Goal: Task Accomplishment & Management: Use online tool/utility

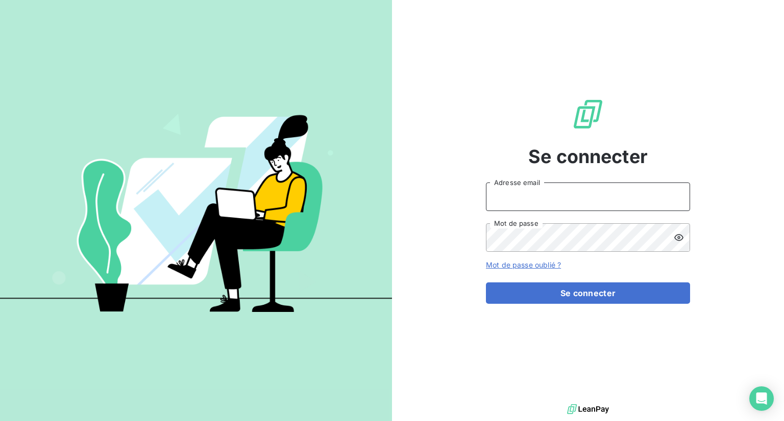
type input "[EMAIL_ADDRESS][DOMAIN_NAME]"
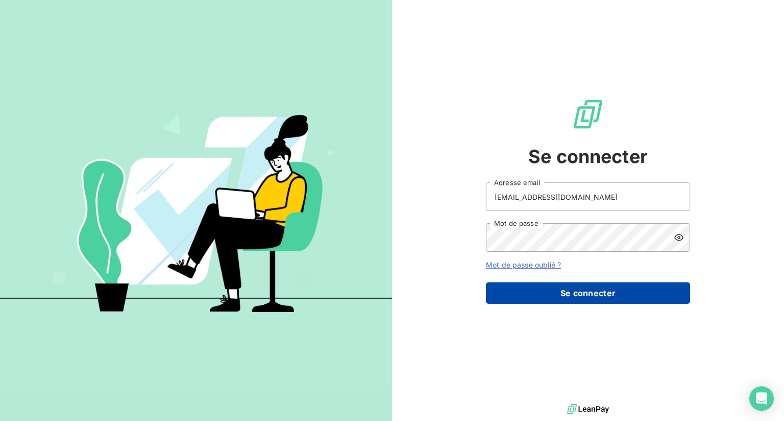
click at [599, 290] on button "Se connecter" at bounding box center [588, 293] width 204 height 21
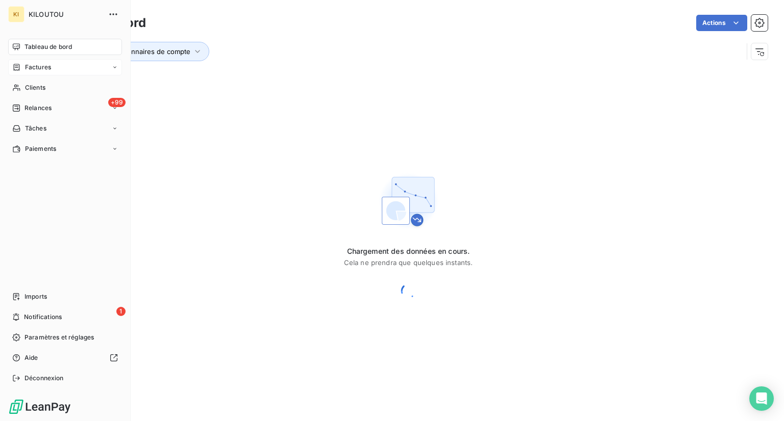
click at [33, 64] on span "Factures" at bounding box center [38, 67] width 26 height 9
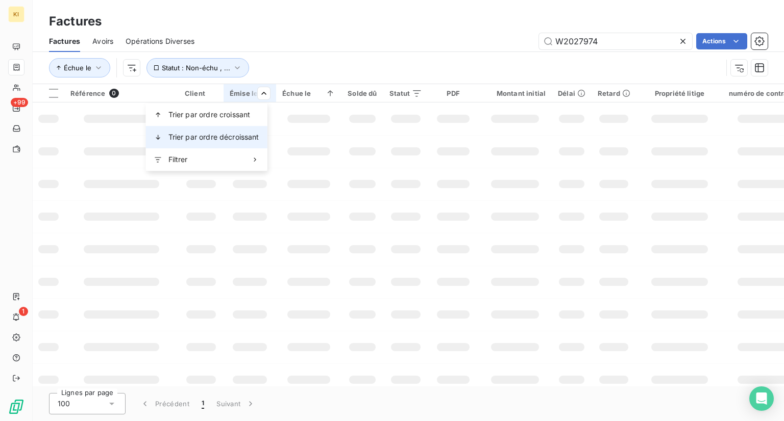
click at [228, 133] on span "Trier par ordre décroissant" at bounding box center [213, 137] width 91 height 10
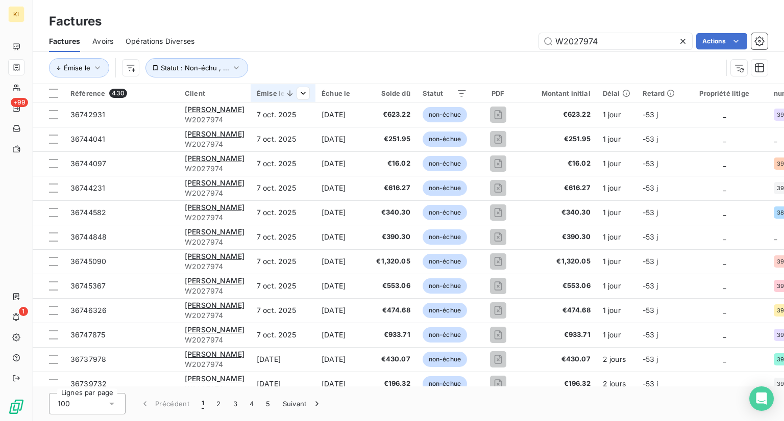
click at [285, 92] on icon at bounding box center [290, 93] width 10 height 10
click at [288, 91] on html "KI +99 1 Factures Factures Avoirs Opérations Diverses W2027974 Actions Émise le…" at bounding box center [392, 210] width 784 height 421
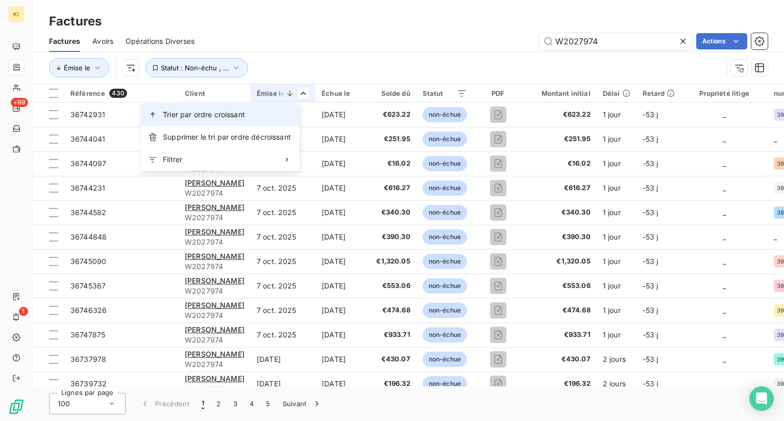
click at [223, 113] on span "Trier par ordre croissant" at bounding box center [204, 115] width 82 height 10
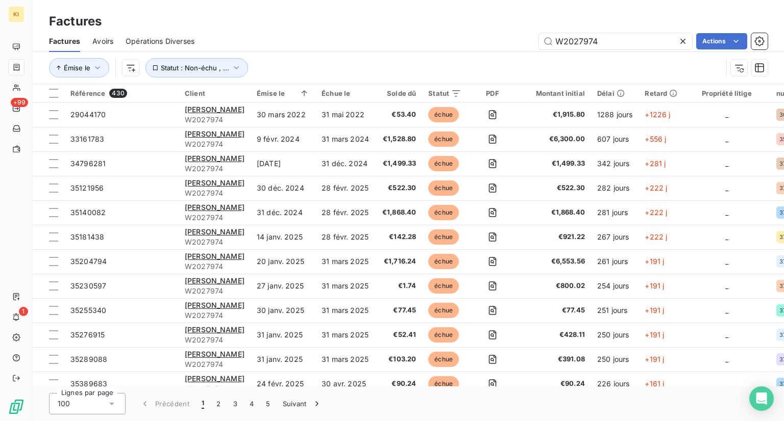
click at [67, 45] on span "Factures" at bounding box center [64, 41] width 31 height 10
click at [270, 27] on div "Factures" at bounding box center [408, 21] width 751 height 18
click at [216, 67] on span "Statut : Non-échu , ..." at bounding box center [195, 68] width 68 height 8
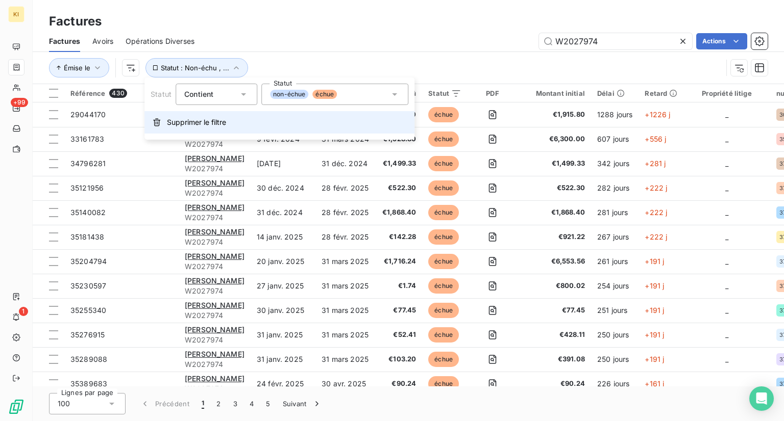
click at [204, 125] on span "Supprimer le filtre" at bounding box center [196, 122] width 59 height 10
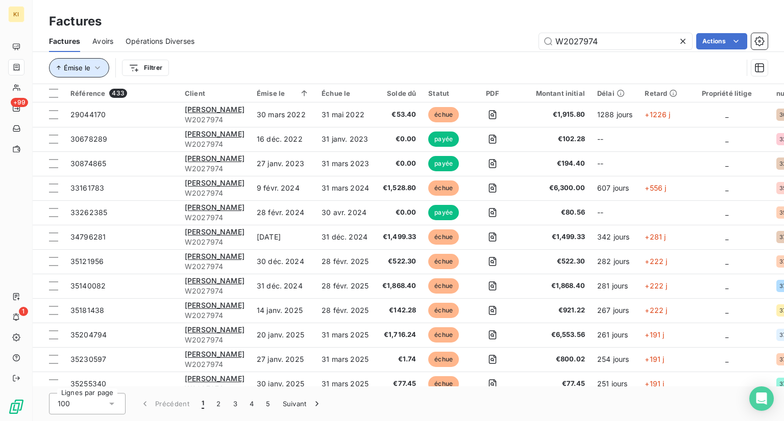
click at [78, 68] on span "Émise le" at bounding box center [77, 68] width 27 height 8
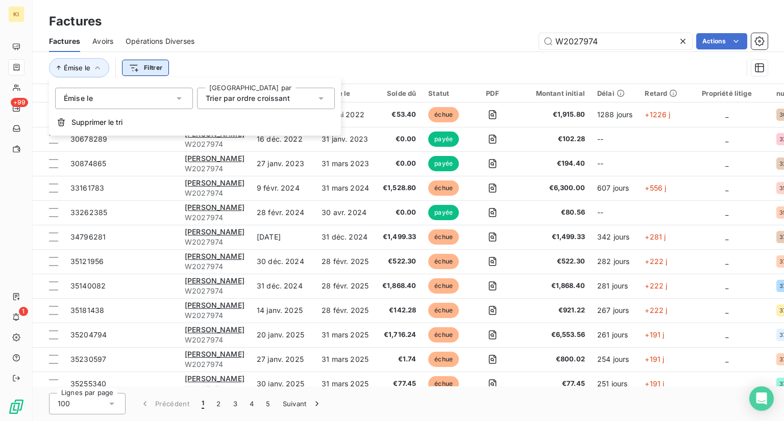
click at [150, 66] on html "KI +99 1 Factures Factures Avoirs Opérations Diverses W2027974 Actions Émise le…" at bounding box center [392, 210] width 784 height 421
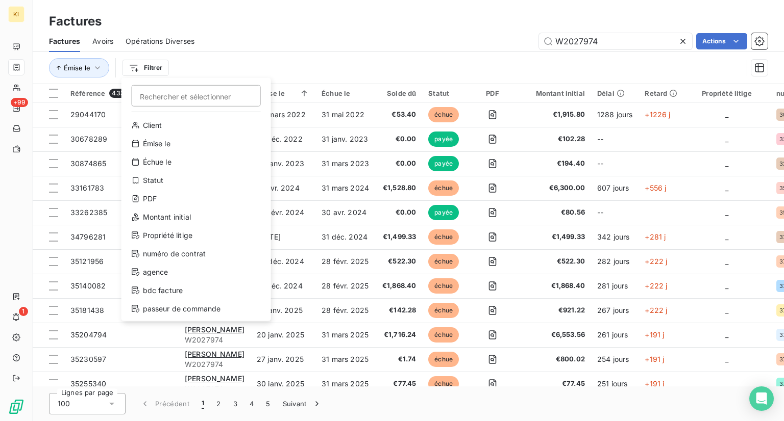
click at [261, 66] on html "KI +99 1 Factures Factures Avoirs Opérations Diverses W2027974 Actions Émise le…" at bounding box center [392, 210] width 784 height 421
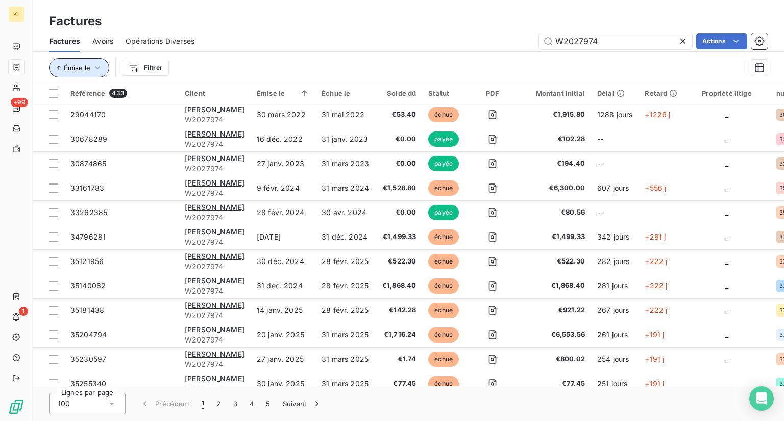
click at [80, 71] on span "Émise le" at bounding box center [77, 68] width 27 height 8
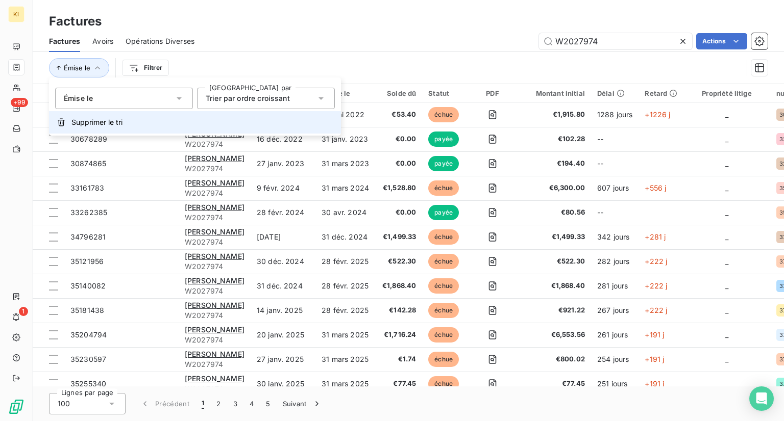
click at [93, 123] on span "Supprimer le tri" at bounding box center [96, 122] width 51 height 10
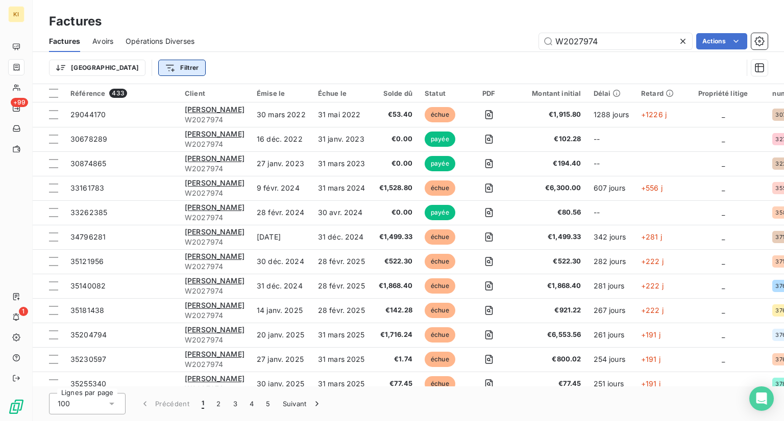
click at [133, 70] on html "KI +99 1 Factures Factures Avoirs Opérations Diverses W2027974 Actions Trier Fi…" at bounding box center [392, 210] width 784 height 421
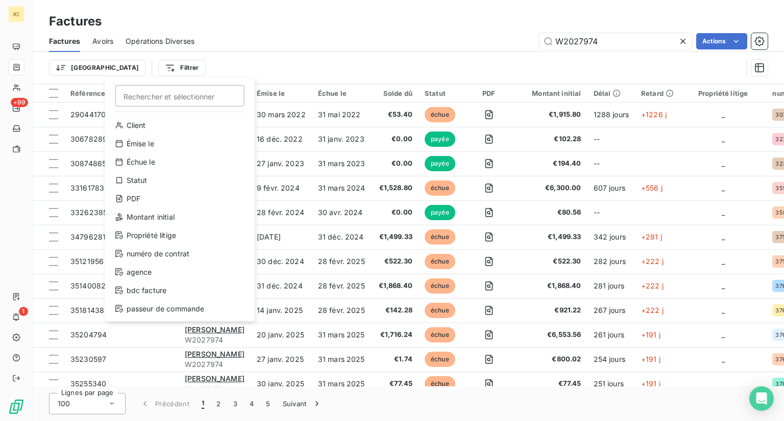
click at [422, 92] on html "KI +99 1 Factures Factures Avoirs Opérations Diverses W2027974 Actions Trier Fi…" at bounding box center [392, 210] width 784 height 421
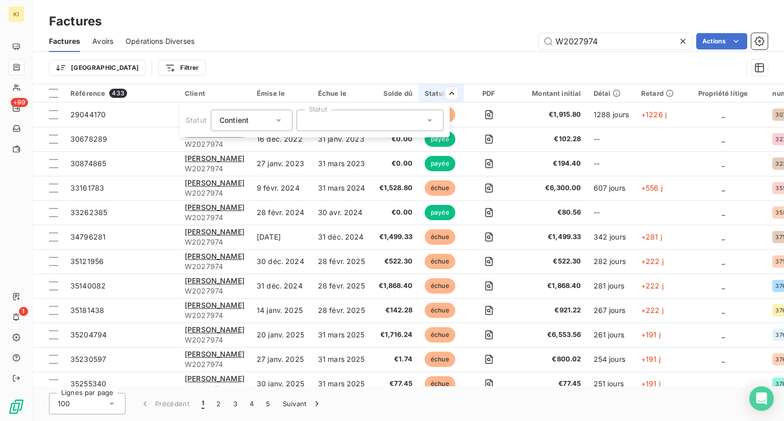
click at [355, 122] on div at bounding box center [369, 120] width 147 height 21
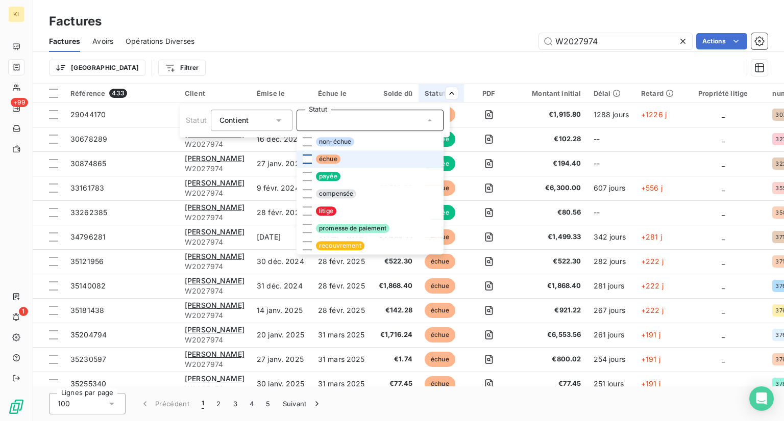
click at [306, 157] on div at bounding box center [307, 159] width 9 height 9
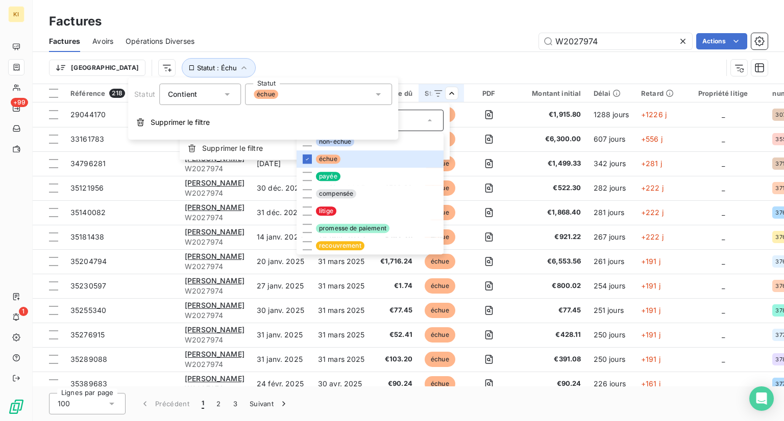
click at [424, 41] on html "KI +99 1 Factures Factures Avoirs Opérations Diverses W2027974 Actions Trier St…" at bounding box center [392, 210] width 784 height 421
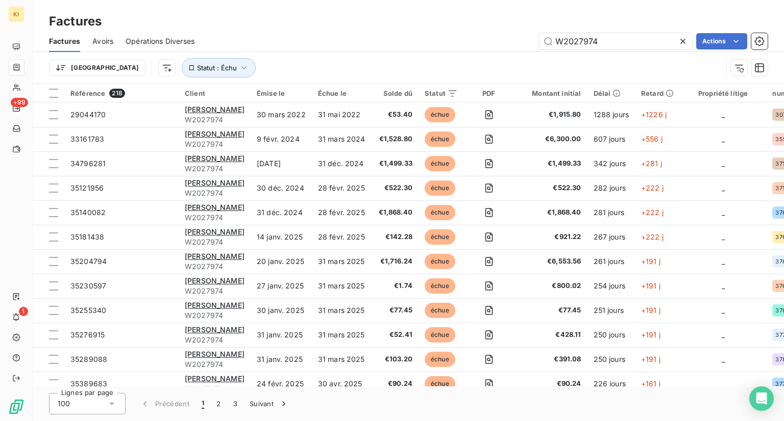
click at [685, 44] on icon at bounding box center [682, 41] width 10 height 10
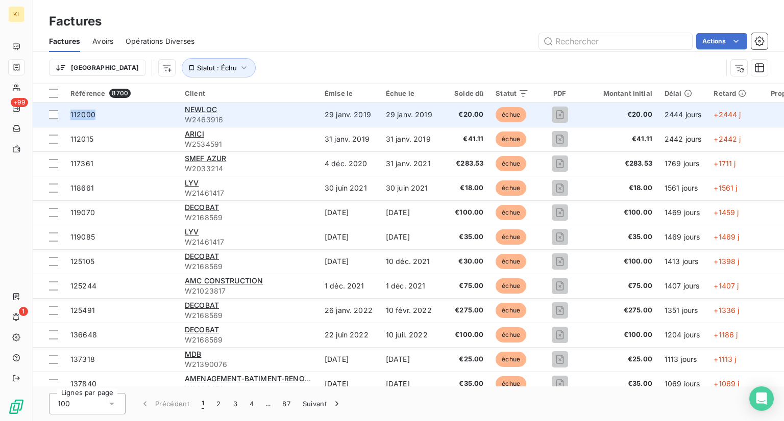
drag, startPoint x: 114, startPoint y: 113, endPoint x: 69, endPoint y: 115, distance: 45.4
click at [69, 115] on td "112000" at bounding box center [121, 115] width 114 height 24
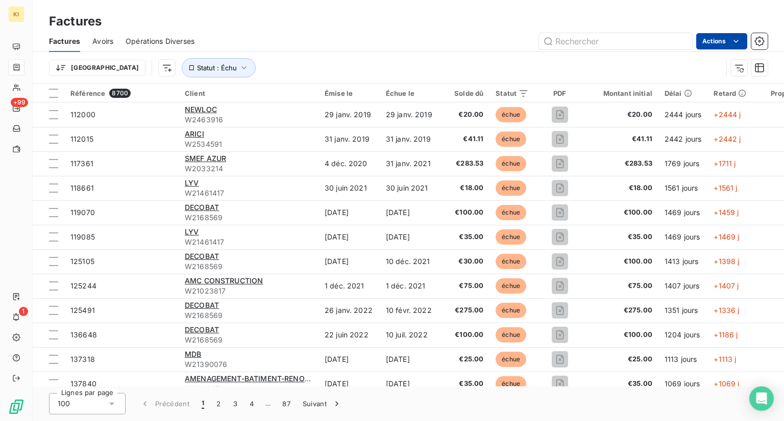
click at [724, 41] on html "KI +99 1 Factures Factures Avoirs Opérations Diverses Actions Trier Statut : Éc…" at bounding box center [392, 210] width 784 height 421
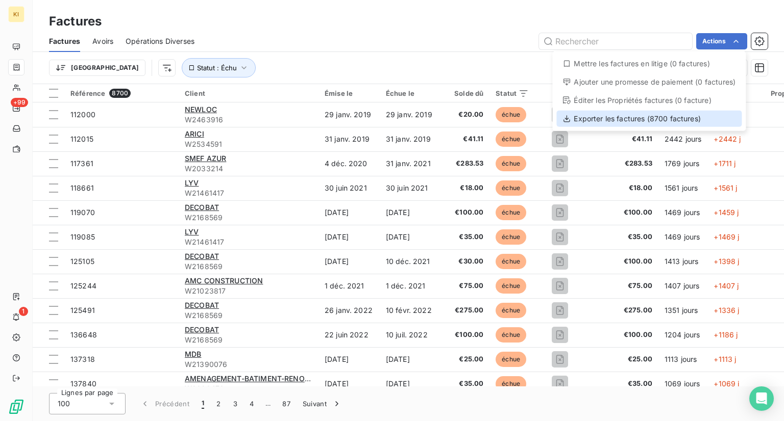
click at [634, 119] on div "Exporter les factures (8700 factures)" at bounding box center [648, 119] width 185 height 16
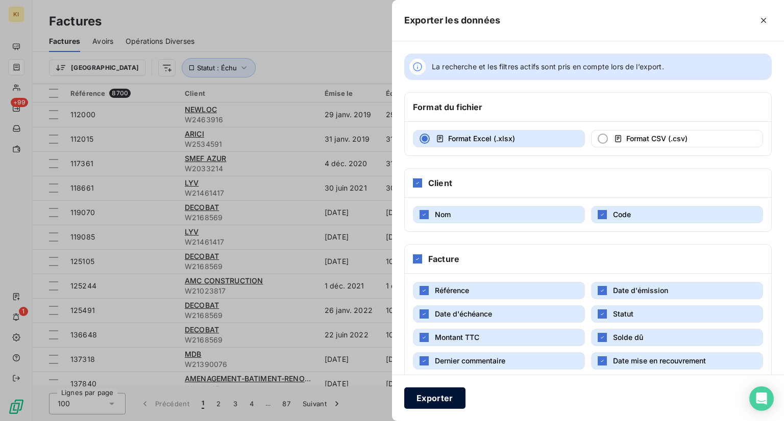
click at [440, 400] on button "Exporter" at bounding box center [434, 398] width 61 height 21
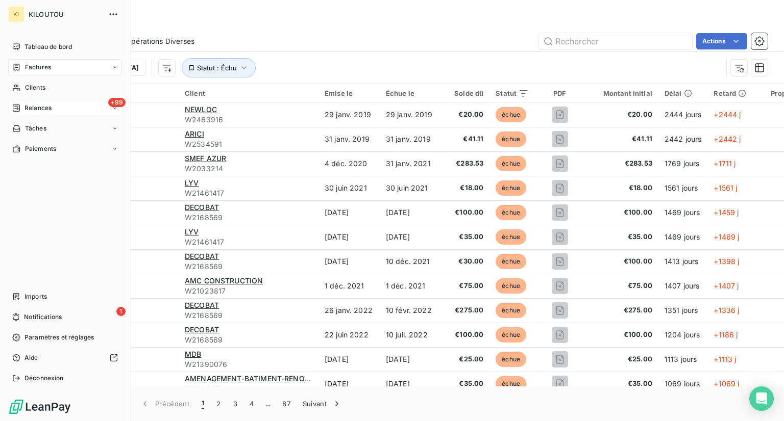
click at [34, 107] on span "Relances" at bounding box center [37, 108] width 27 height 9
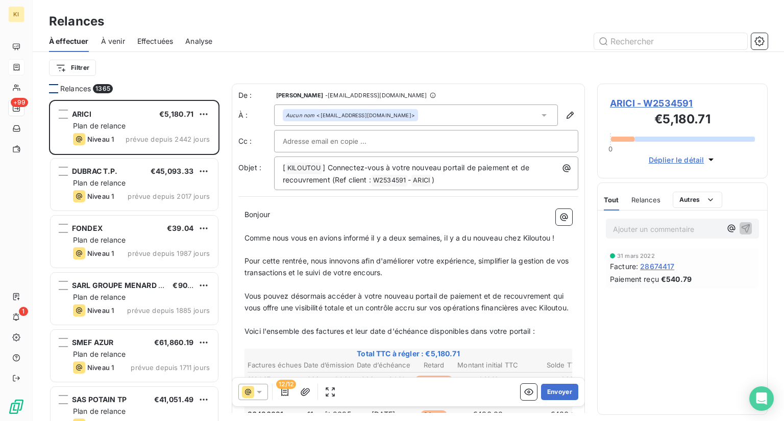
click at [53, 86] on div at bounding box center [53, 88] width 9 height 9
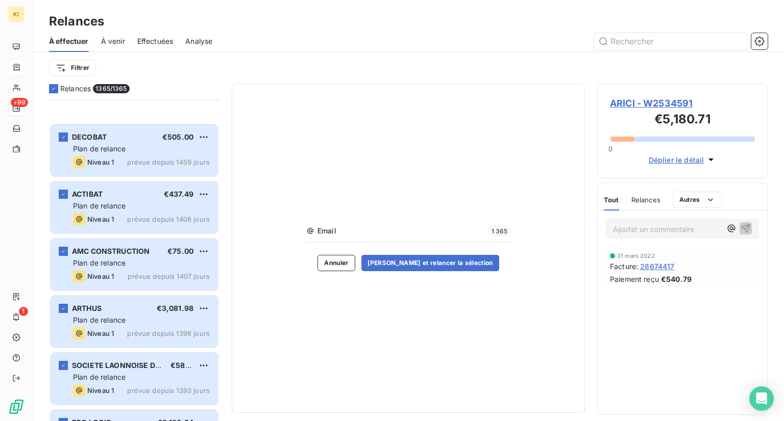
scroll to position [1020, 0]
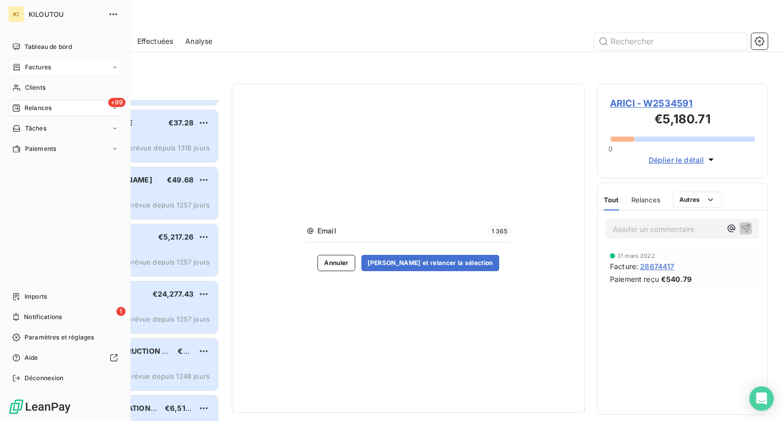
click at [46, 108] on span "Relances" at bounding box center [37, 108] width 27 height 9
click at [44, 131] on span "À effectuer" at bounding box center [40, 128] width 33 height 9
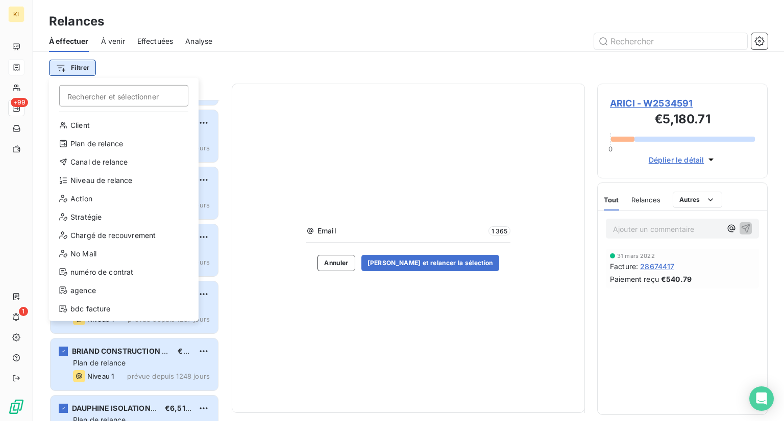
click at [68, 68] on html "KI +99 1 Relances À effectuer À venir Effectuées Analyse Filtrer Rechercher et …" at bounding box center [392, 210] width 784 height 421
click at [115, 183] on div "Niveau de relance" at bounding box center [123, 180] width 141 height 16
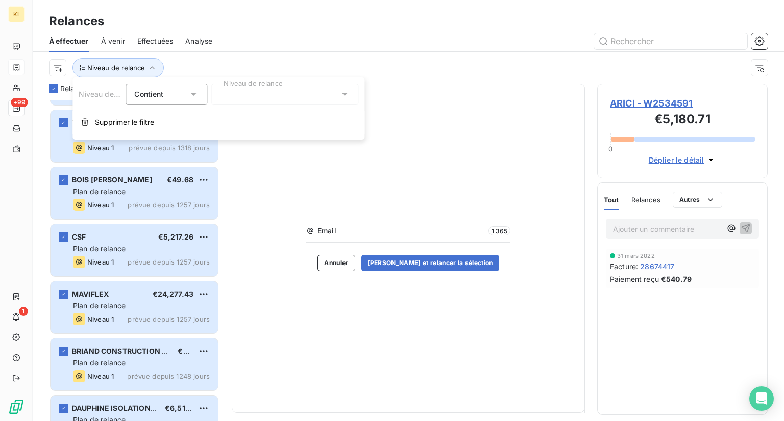
click at [267, 90] on div at bounding box center [284, 94] width 147 height 21
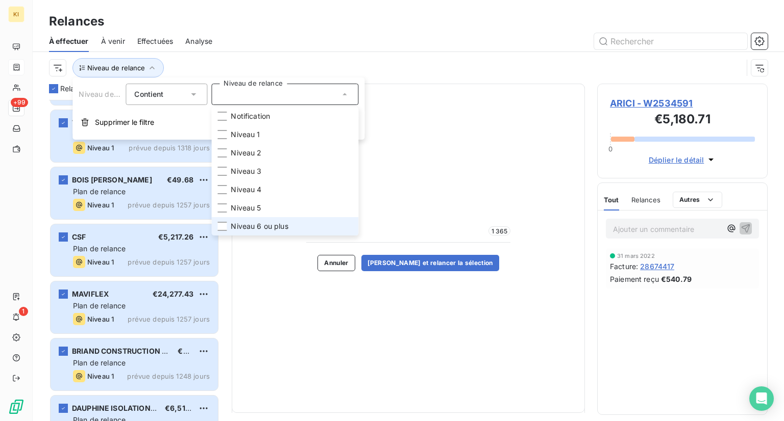
click at [244, 229] on span "Niveau 6 ou plus" at bounding box center [259, 226] width 57 height 10
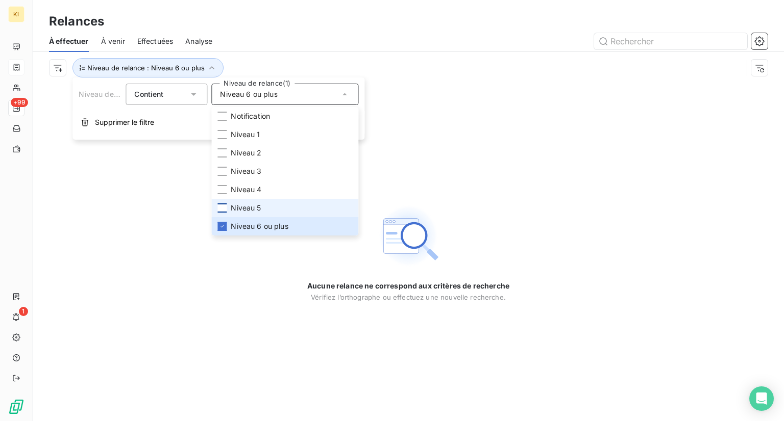
click at [224, 208] on div at bounding box center [221, 208] width 9 height 9
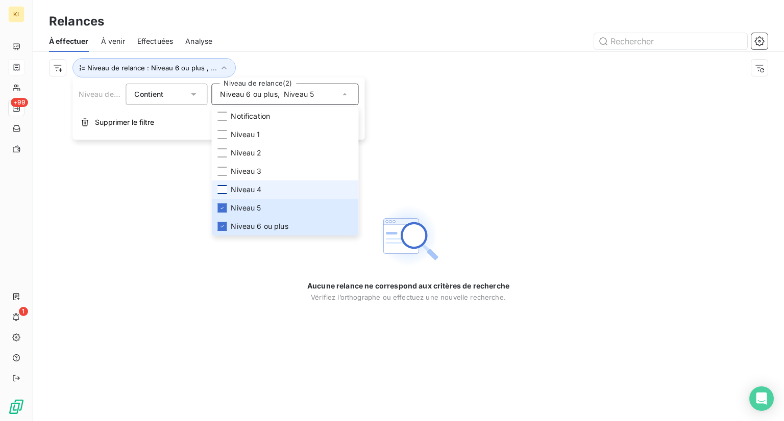
click at [223, 190] on div at bounding box center [221, 189] width 9 height 9
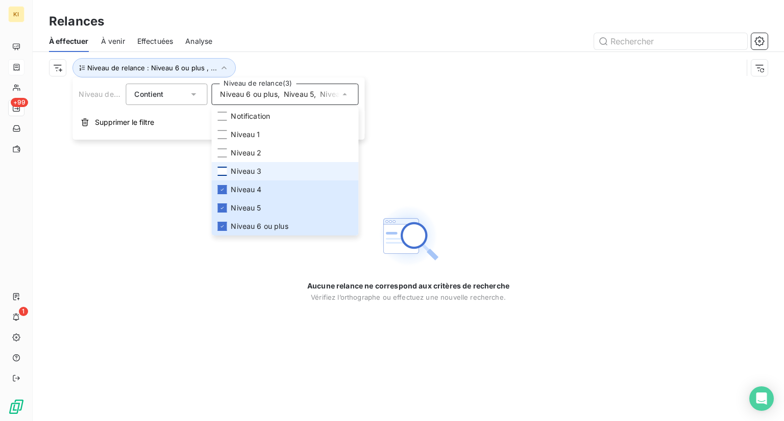
click at [222, 168] on div at bounding box center [221, 171] width 9 height 9
click at [228, 150] on li "Niveau 2" at bounding box center [284, 153] width 147 height 18
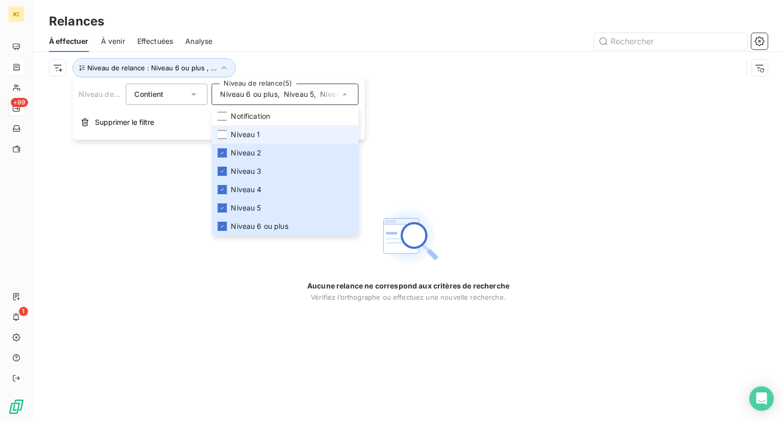
click at [238, 134] on span "Niveau 1" at bounding box center [245, 135] width 29 height 10
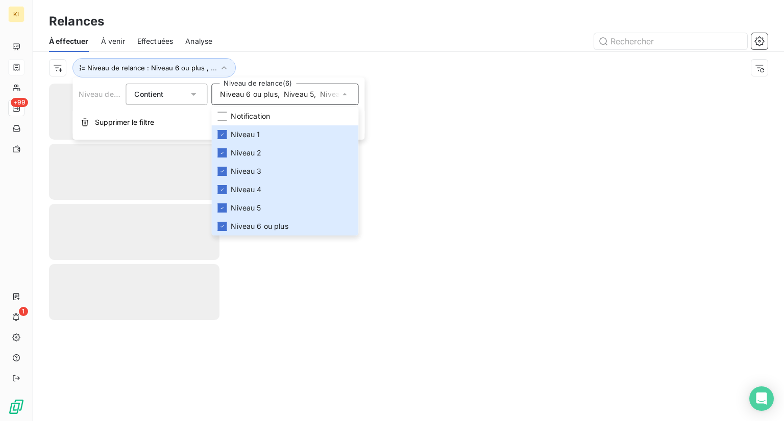
click at [426, 204] on div at bounding box center [408, 253] width 751 height 338
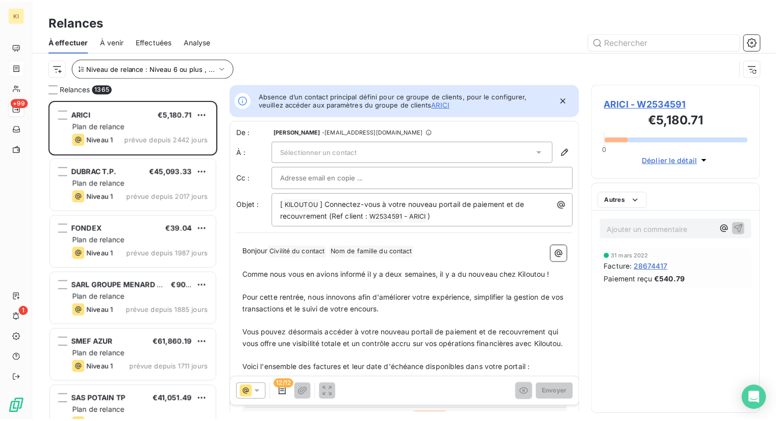
scroll to position [313, 162]
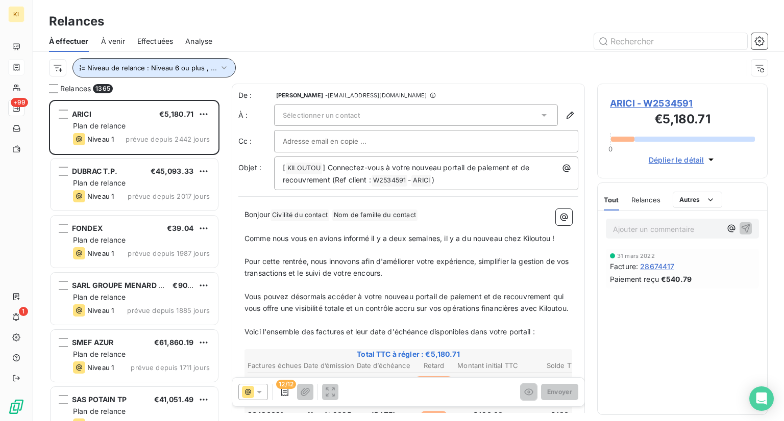
click at [190, 70] on span "Niveau de relance : Niveau 6 ou plus , ..." at bounding box center [152, 68] width 130 height 8
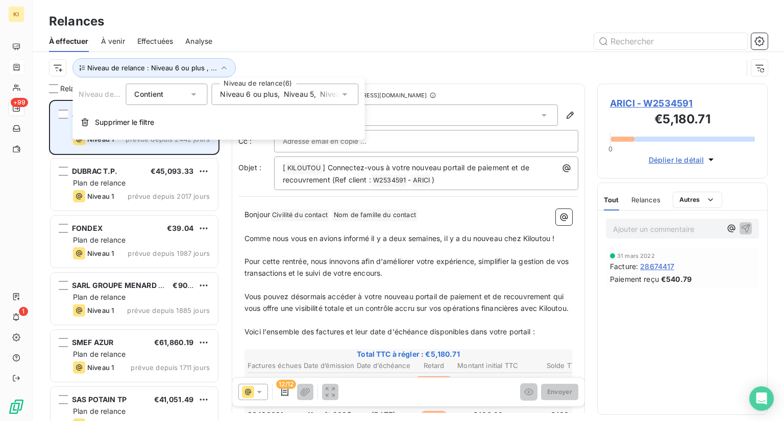
click at [112, 122] on span "Supprimer le filtre" at bounding box center [124, 122] width 59 height 10
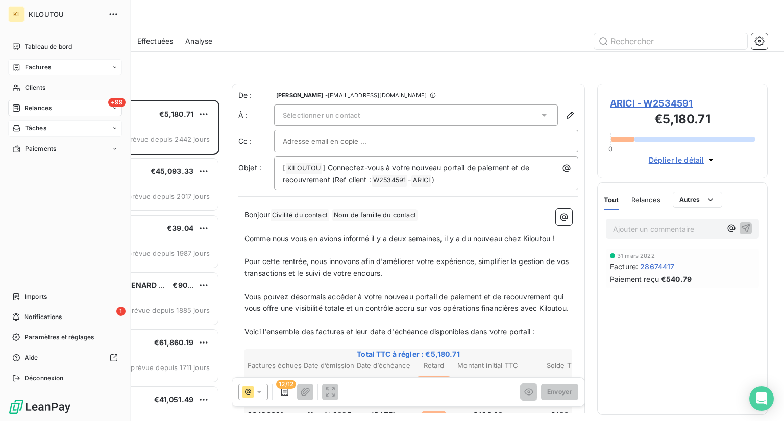
click at [32, 129] on span "Tâches" at bounding box center [35, 128] width 21 height 9
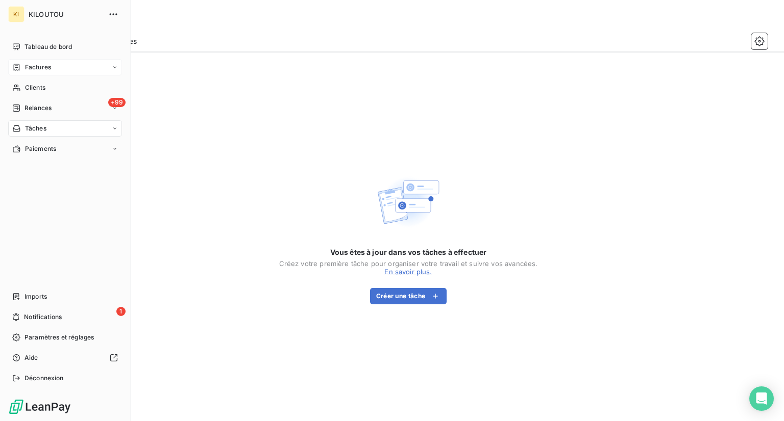
click at [115, 127] on icon at bounding box center [115, 128] width 6 height 6
click at [49, 150] on span "À effectuer" at bounding box center [40, 148] width 33 height 9
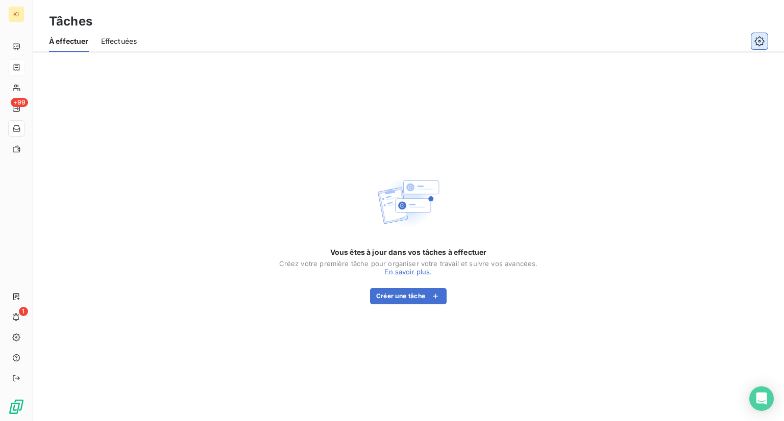
click at [760, 38] on icon "button" at bounding box center [759, 41] width 10 height 10
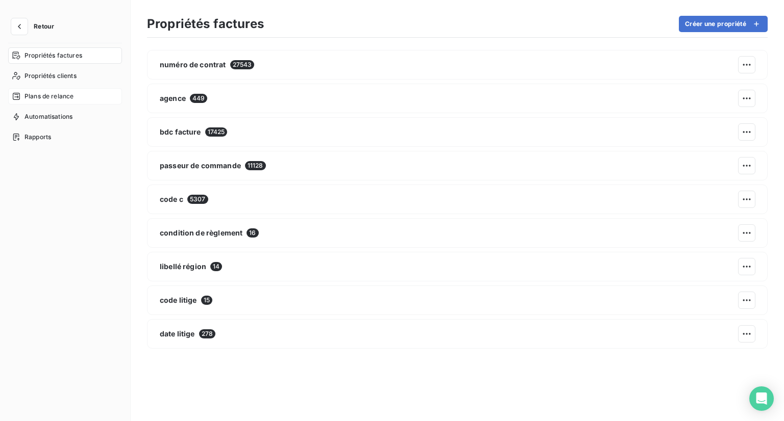
click at [39, 100] on span "Plans de relance" at bounding box center [48, 96] width 49 height 9
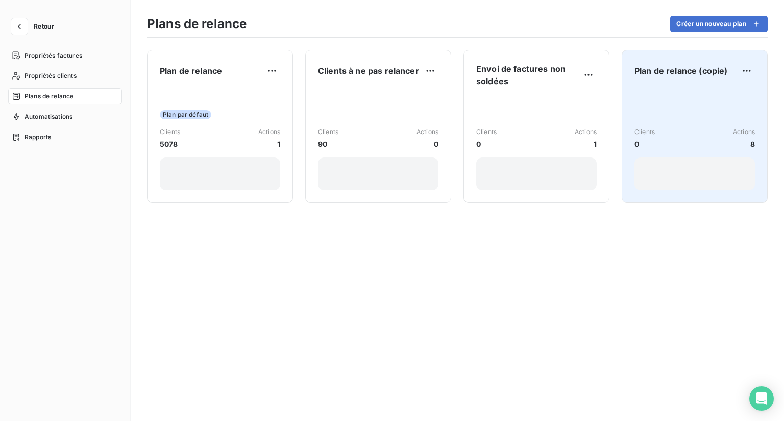
click at [707, 81] on div "Plan de relance (copie) Clients 0 Actions 8" at bounding box center [694, 127] width 120 height 128
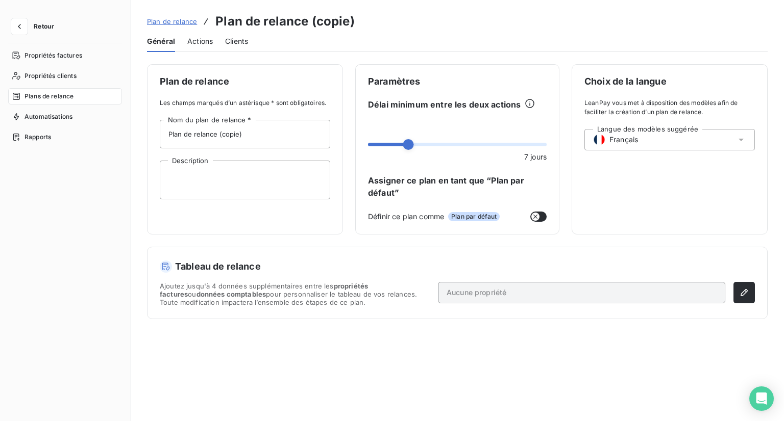
click at [191, 40] on span "Actions" at bounding box center [200, 41] width 26 height 10
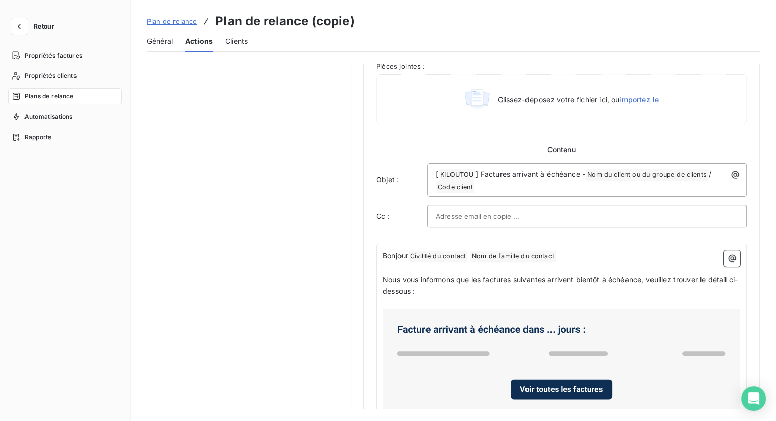
scroll to position [204, 0]
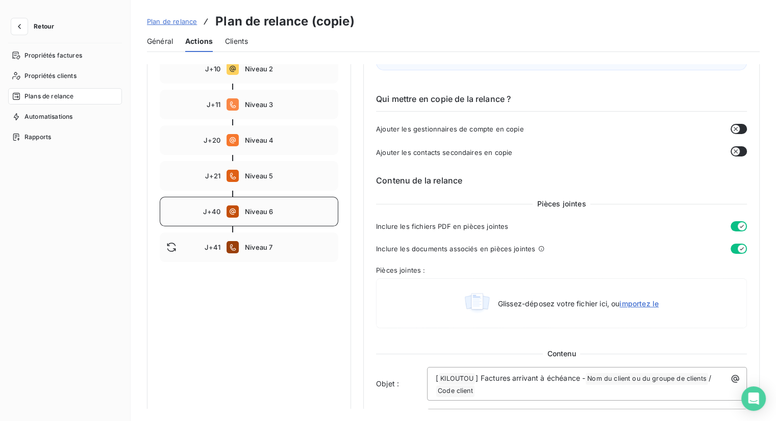
drag, startPoint x: 266, startPoint y: 209, endPoint x: 275, endPoint y: 209, distance: 9.2
click at [266, 209] on span "Niveau 6" at bounding box center [288, 212] width 87 height 8
type input "40"
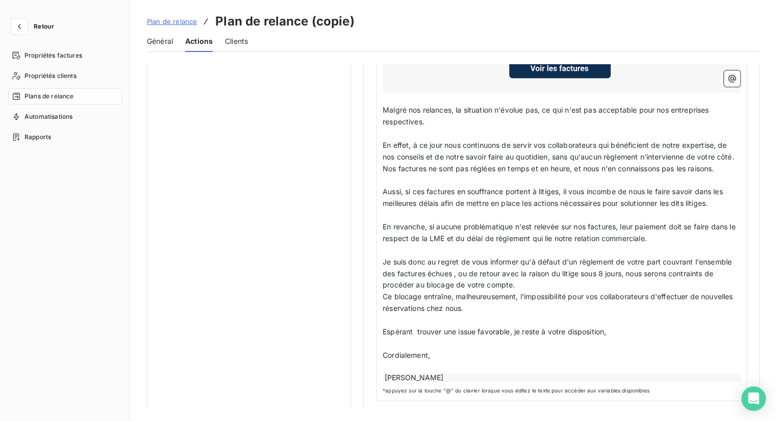
scroll to position [975, 0]
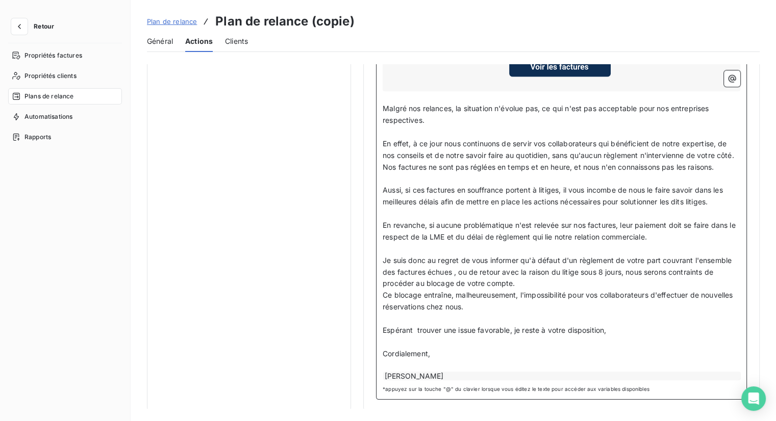
drag, startPoint x: 438, startPoint y: 371, endPoint x: 386, endPoint y: 371, distance: 52.0
click at [386, 372] on div "[PERSON_NAME]" at bounding box center [562, 376] width 358 height 9
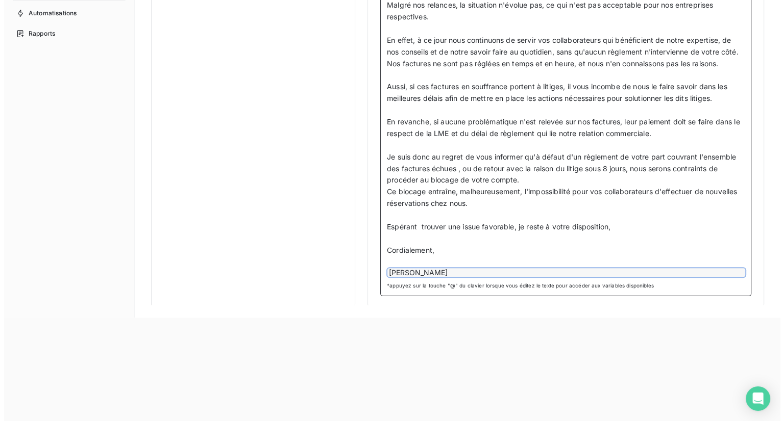
scroll to position [0, 0]
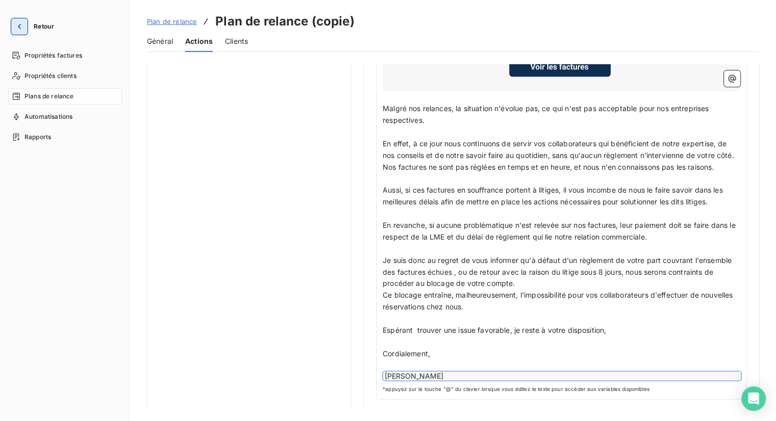
click at [18, 26] on icon "button" at bounding box center [19, 26] width 10 height 10
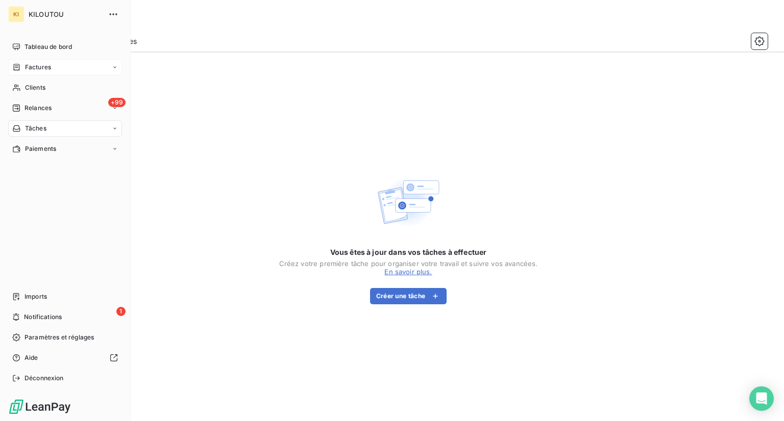
click at [36, 63] on span "Factures" at bounding box center [38, 67] width 26 height 9
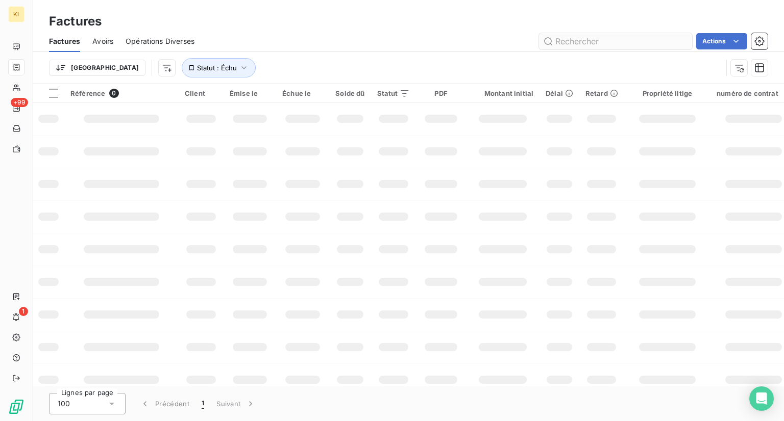
click at [586, 41] on input "text" at bounding box center [615, 41] width 153 height 16
click at [588, 40] on input "125244" at bounding box center [615, 41] width 153 height 16
type input "125244"
click at [197, 68] on span "Statut : Échu" at bounding box center [217, 68] width 40 height 8
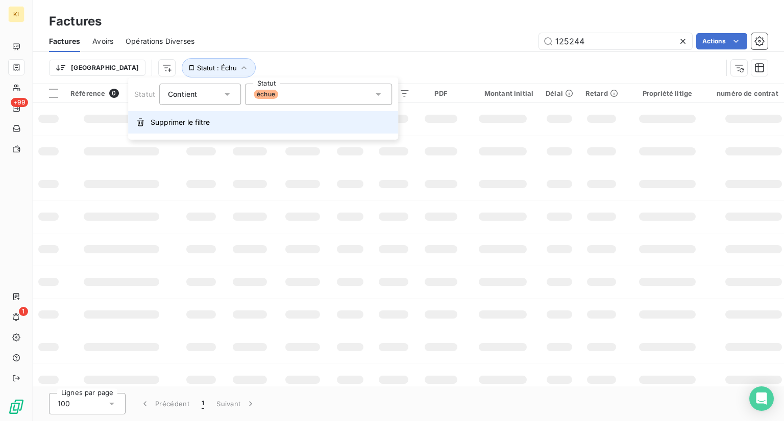
click at [183, 128] on button "Supprimer le filtre" at bounding box center [263, 122] width 270 height 22
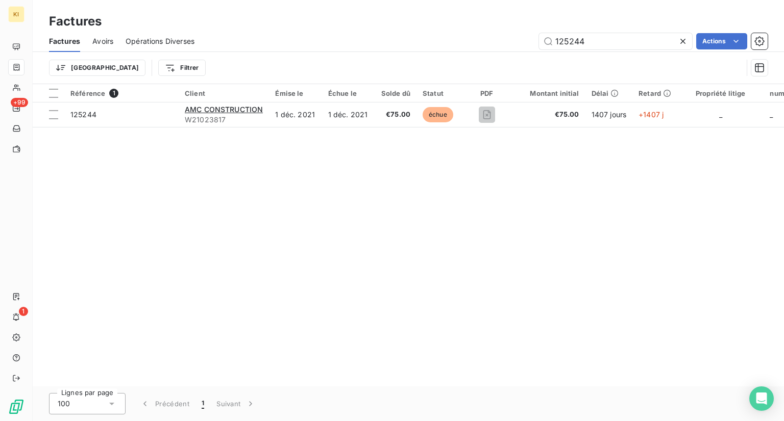
click at [365, 315] on div "Référence 1 Client Émise le Échue le Solde dû Statut PDF Montant initial Délai …" at bounding box center [408, 235] width 751 height 303
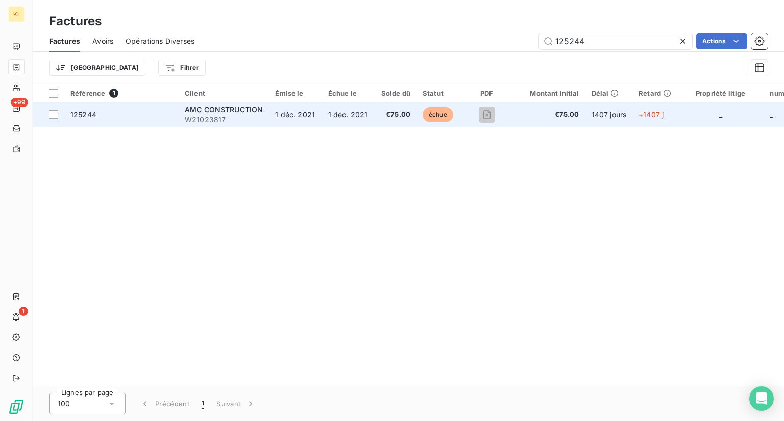
click at [431, 113] on span "échue" at bounding box center [437, 114] width 31 height 15
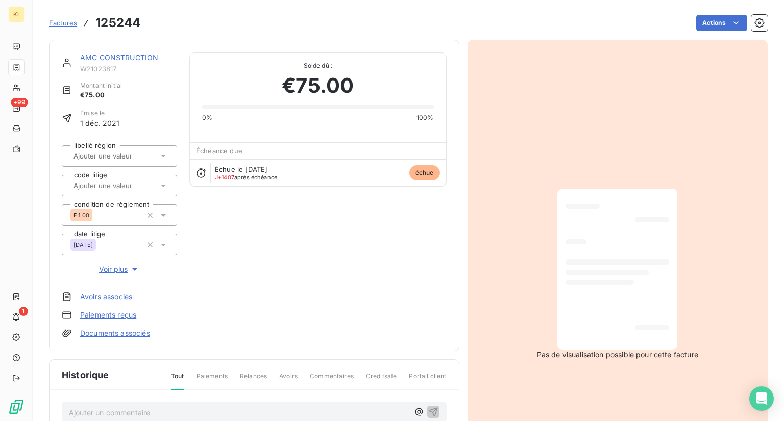
scroll to position [1, 0]
click at [720, 20] on html "KI +99 1 Factures 125244 Actions AMC CONSTRUCTION W21023817 Montant initial €75…" at bounding box center [392, 210] width 784 height 421
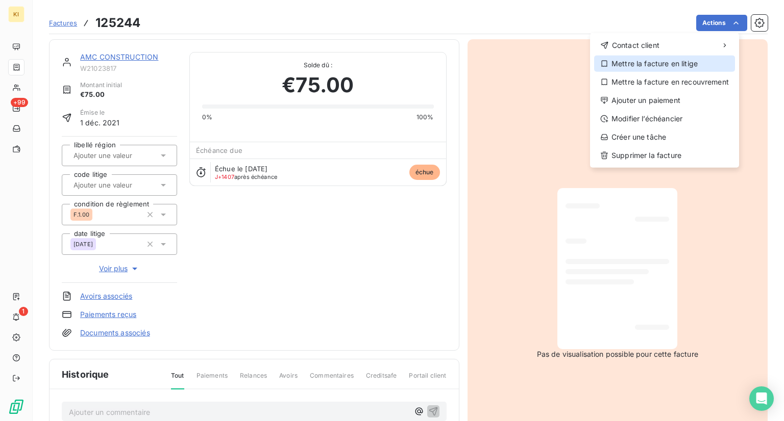
click at [634, 64] on div "Mettre la facture en litige" at bounding box center [664, 64] width 141 height 16
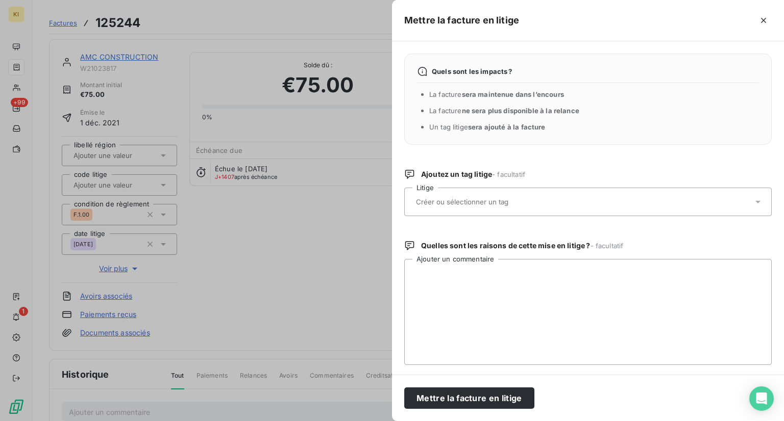
click at [488, 209] on div at bounding box center [583, 201] width 340 height 21
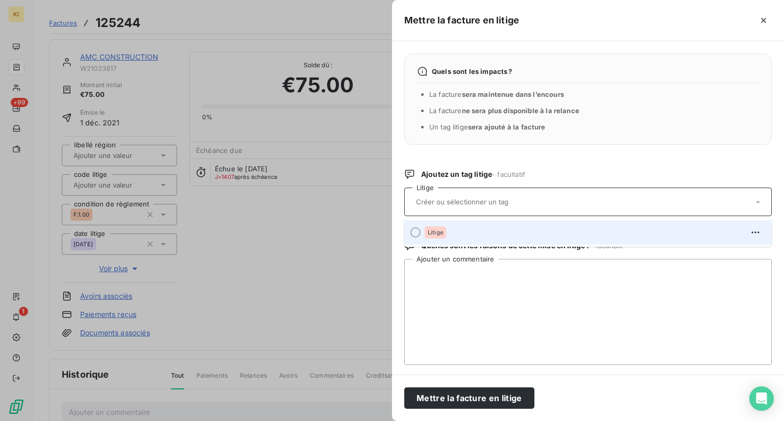
click at [414, 233] on div at bounding box center [415, 233] width 10 height 10
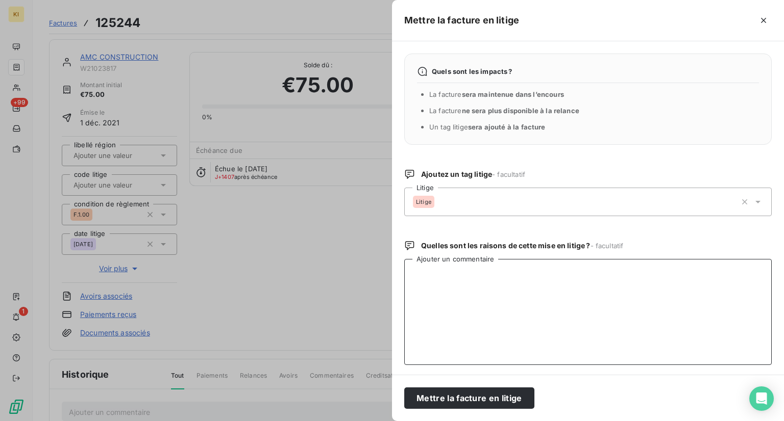
click at [479, 286] on textarea "Ajouter un commentaire" at bounding box center [587, 312] width 367 height 106
paste textarea "a la dde de benedcite pour les besoins de leanpay , ne pas relancer , merci"
click at [412, 273] on textarea "a la dde de benedcite pour les besoins de leanpay , ne pas relancer , merci" at bounding box center [587, 312] width 367 height 106
click at [417, 272] on textarea "a la dde de benedcite pour les besoins de leanpay , ne pas relancer , merci" at bounding box center [587, 312] width 367 height 106
click at [462, 315] on textarea "A la dde de benedcite pour les besoins de leanpay , ne pas relancer , merci" at bounding box center [587, 312] width 367 height 106
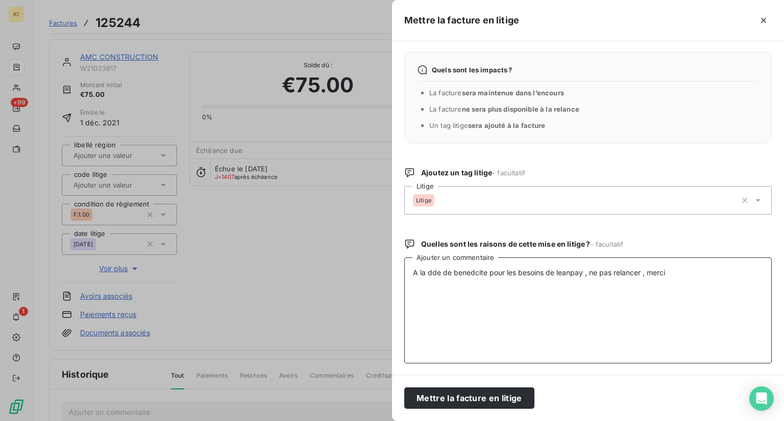
scroll to position [2, 0]
type textarea "A la dde de benedcite pour les besoins de leanpay , ne pas relancer , merci"
click at [472, 397] on button "Mettre la facture en litige" at bounding box center [469, 398] width 130 height 21
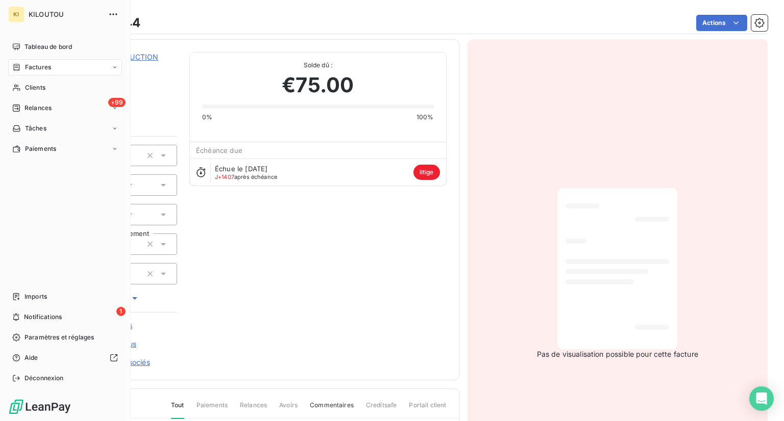
click at [18, 66] on icon at bounding box center [16, 67] width 9 height 8
drag, startPoint x: 40, startPoint y: 72, endPoint x: 57, endPoint y: 67, distance: 18.1
click at [40, 72] on div "Factures" at bounding box center [65, 67] width 114 height 16
click at [75, 65] on div "Factures" at bounding box center [65, 67] width 114 height 16
click at [71, 87] on div "Factures" at bounding box center [71, 88] width 102 height 16
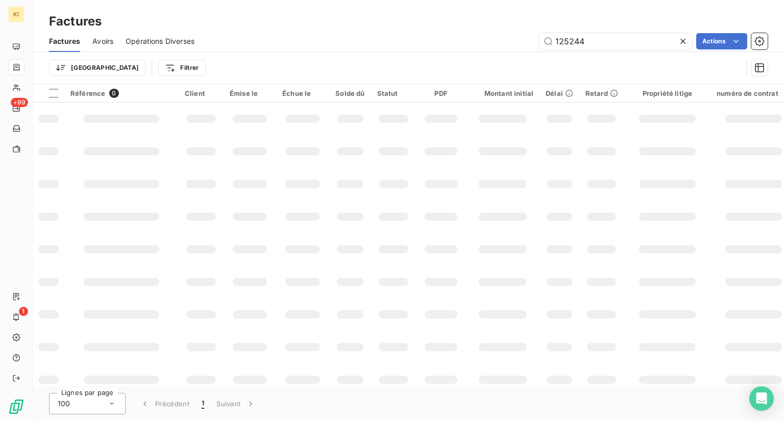
drag, startPoint x: 588, startPoint y: 39, endPoint x: 192, endPoint y: 10, distance: 397.4
click at [192, 10] on div "Factures Factures Avoirs Opérations Diverses 125244 Actions Trier Filtrer" at bounding box center [408, 42] width 751 height 84
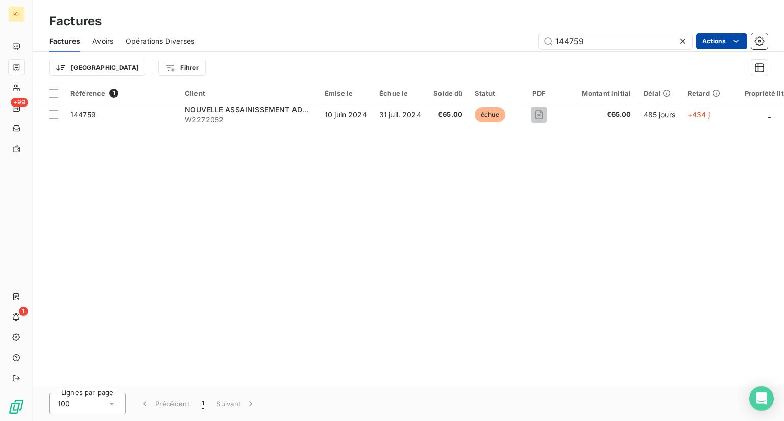
type input "144759"
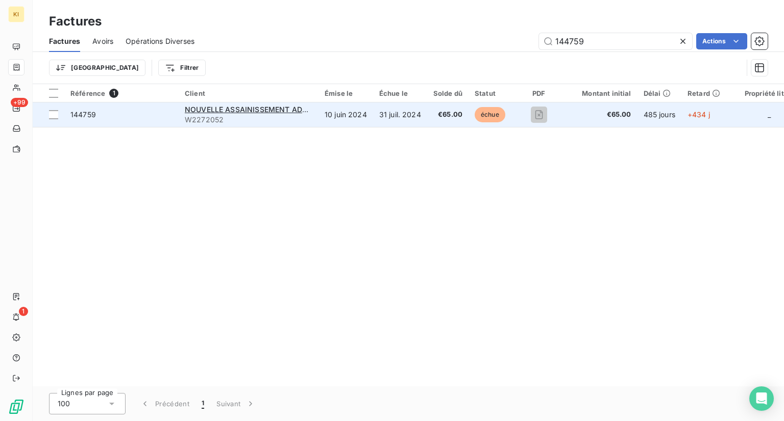
click at [431, 119] on td "€65.00" at bounding box center [447, 115] width 41 height 24
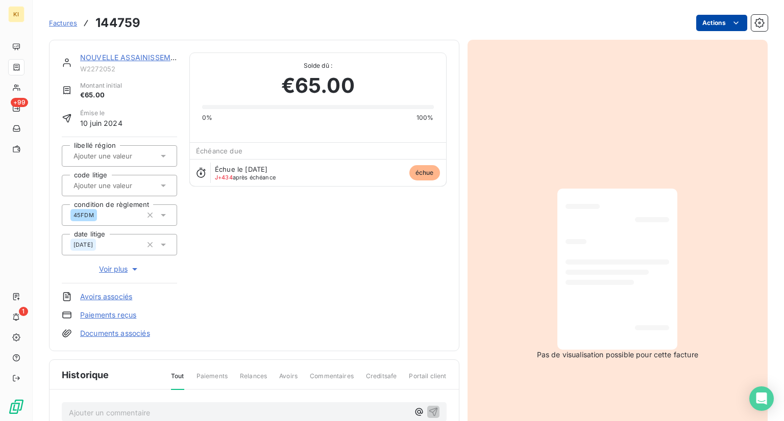
click at [708, 16] on html "KI +99 1 Factures 144759 Actions NOUVELLE ASSAINISSEMENT ADDUCTION D EAU W22720…" at bounding box center [392, 210] width 784 height 421
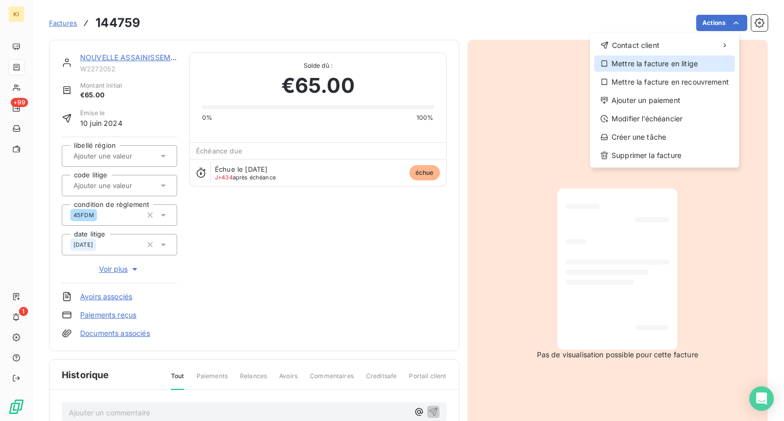
click at [639, 66] on div "Mettre la facture en litige" at bounding box center [664, 64] width 141 height 16
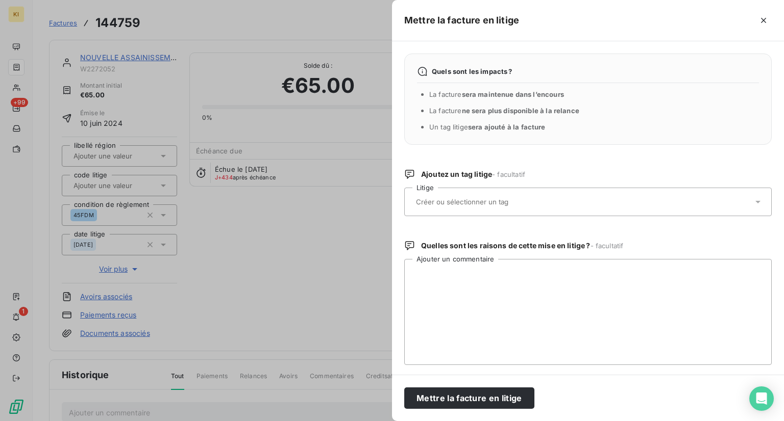
click at [483, 203] on input "text" at bounding box center [489, 201] width 148 height 9
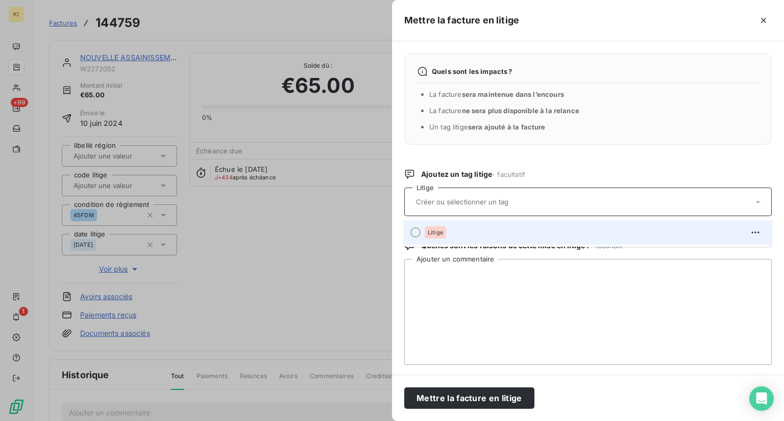
click at [414, 233] on div at bounding box center [415, 233] width 10 height 10
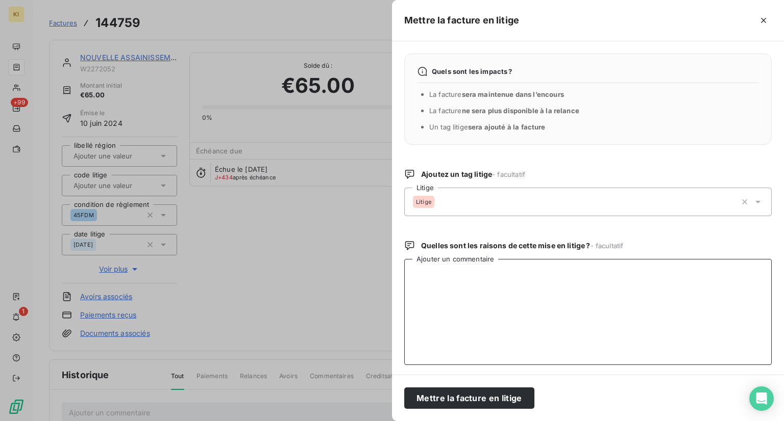
click at [458, 305] on textarea "Ajouter un commentaire" at bounding box center [587, 312] width 367 height 106
click at [445, 274] on textarea "Ajouter un commentaire" at bounding box center [587, 312] width 367 height 106
paste textarea "a la dde de benedcite pour les besoins de leanpay , ne pas relancer , merci"
click at [413, 270] on textarea "a la dde de benedcite pour les besoins de leanpay , ne pas relancer , merci" at bounding box center [587, 312] width 367 height 106
click at [417, 270] on textarea "a la dde de benedcite pour les besoins de leanpay , ne pas relancer , merci" at bounding box center [587, 312] width 367 height 106
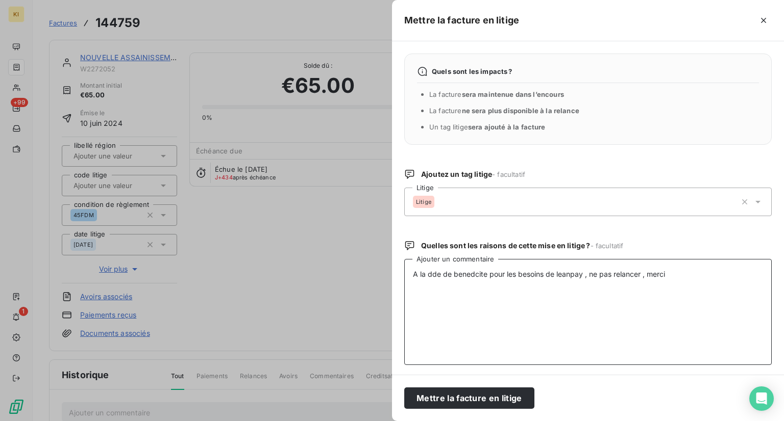
click at [690, 284] on textarea "A la dde de benedcite pour les besoins de leanpay , ne pas relancer , merci" at bounding box center [587, 312] width 367 height 106
type textarea "A la dde de benedcite pour les besoins de leanpay , ne pas relancer , merci"
click at [467, 398] on button "Mettre la facture en litige" at bounding box center [469, 398] width 130 height 21
